Goal: Task Accomplishment & Management: Use online tool/utility

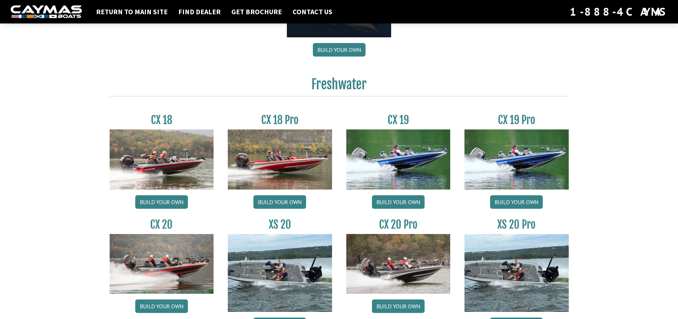
scroll to position [569, 0]
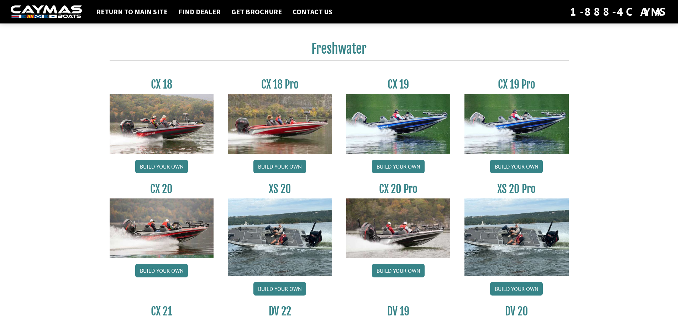
click at [413, 138] on img at bounding box center [398, 124] width 104 height 60
click at [399, 167] on link "Build your own" at bounding box center [398, 167] width 53 height 14
